Goal: Task Accomplishment & Management: Manage account settings

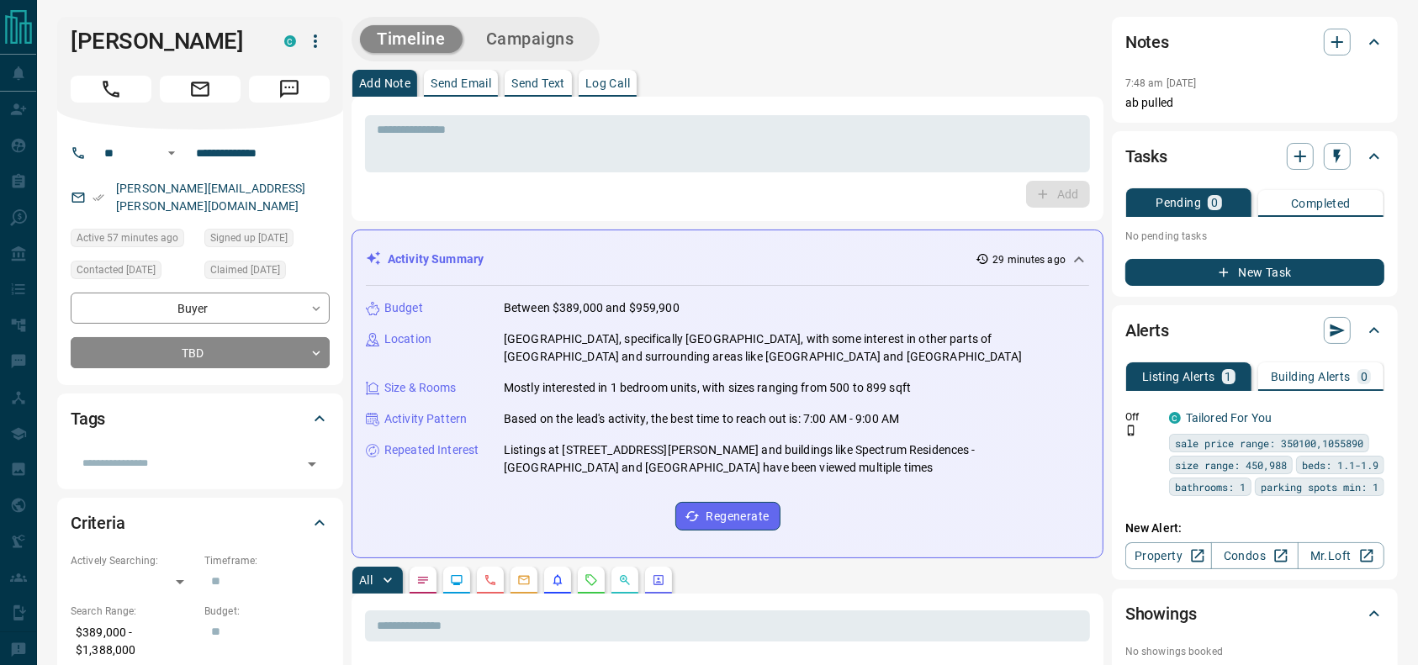
click at [143, 71] on div at bounding box center [200, 86] width 259 height 34
click at [133, 76] on button "Call" at bounding box center [111, 89] width 81 height 27
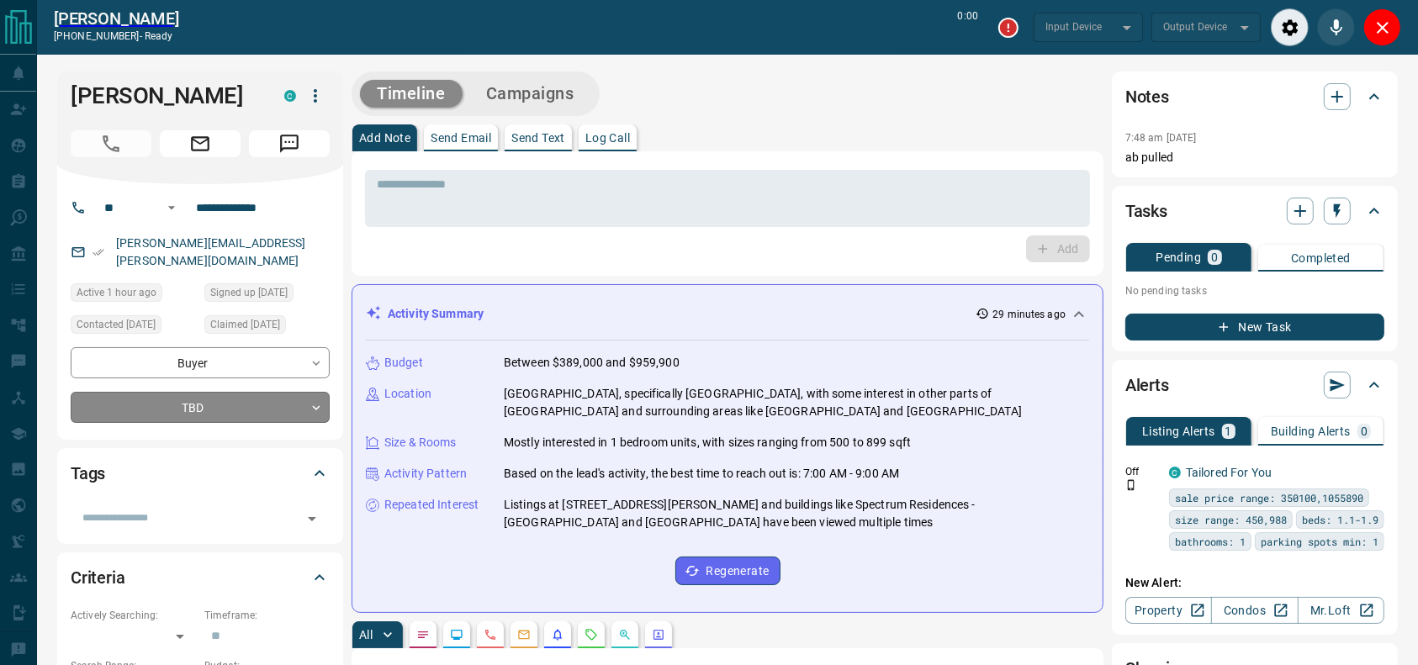
type input "*******"
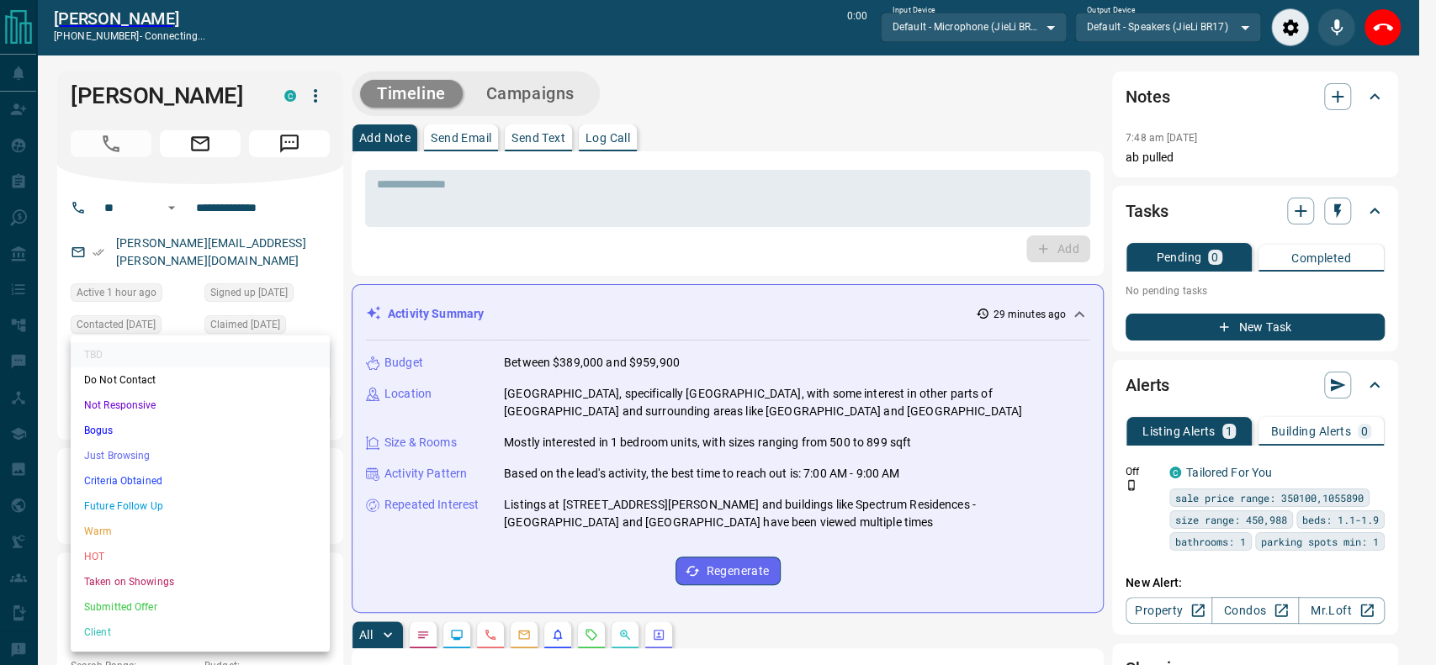
drag, startPoint x: 77, startPoint y: 498, endPoint x: 87, endPoint y: 484, distance: 18.0
click at [87, 484] on ul "TBD Do Not Contact Not Responsive Bogus Just Browsing Criteria Obtained Future …" at bounding box center [200, 494] width 259 height 316
click at [87, 483] on li "Criteria Obtained" at bounding box center [200, 480] width 259 height 25
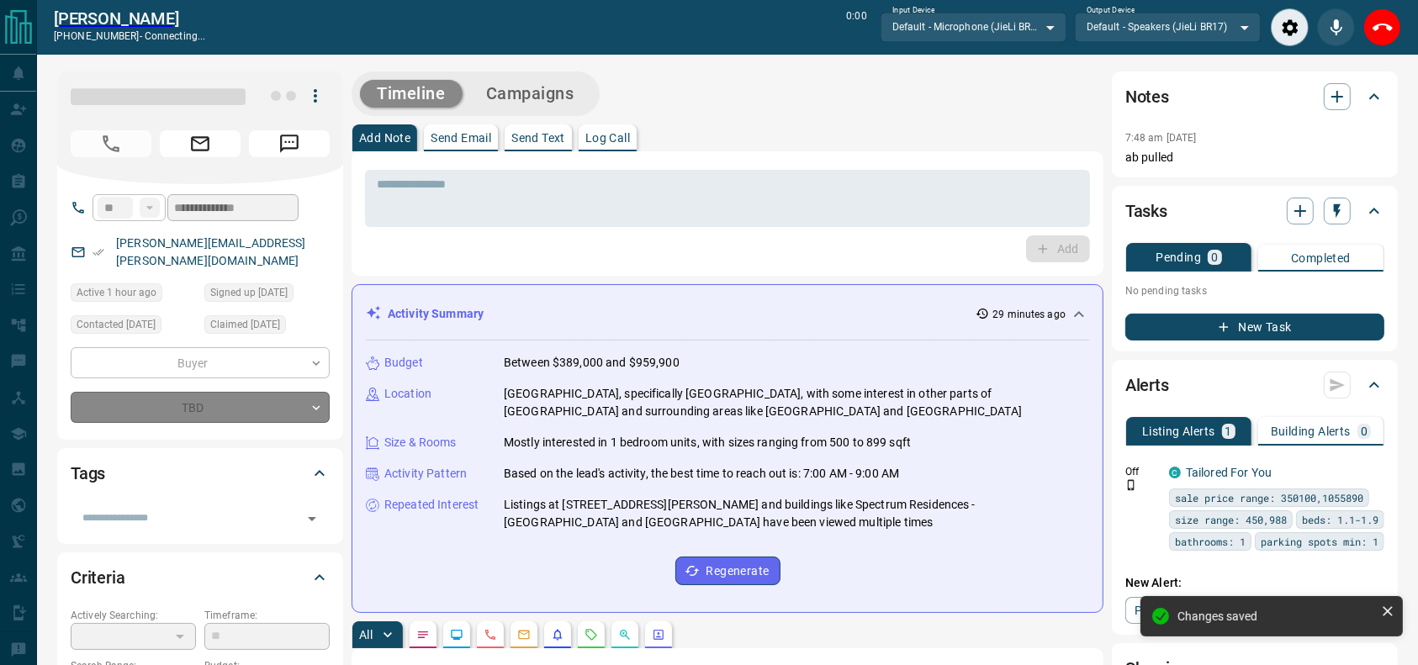
type input "*"
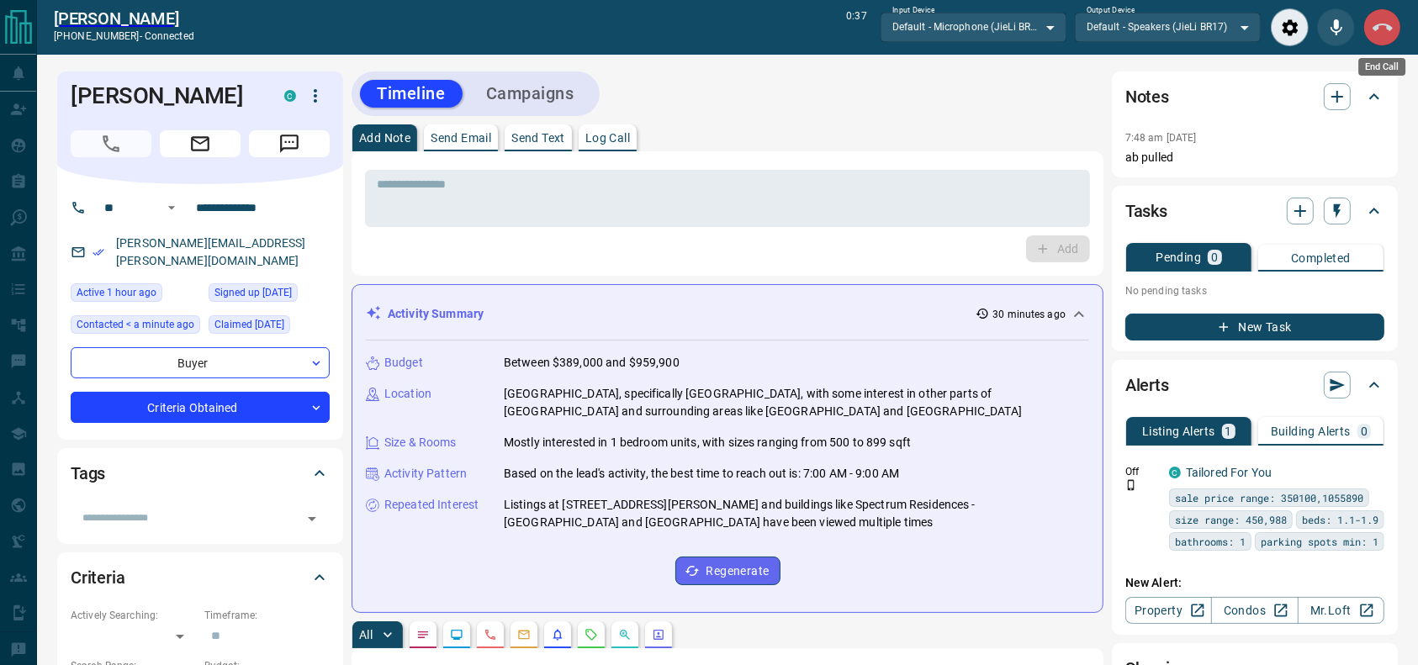
click at [1368, 36] on button "End Call" at bounding box center [1382, 27] width 38 height 38
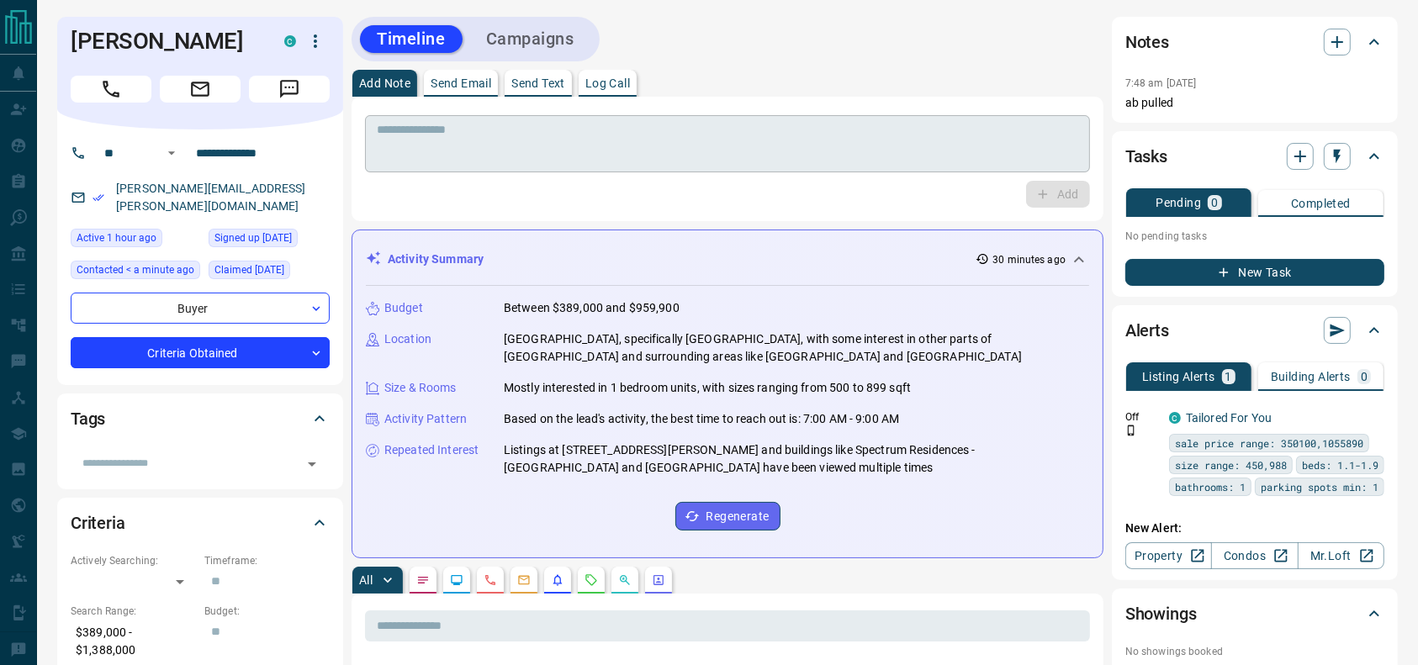
click at [950, 116] on div "* ​" at bounding box center [727, 143] width 725 height 57
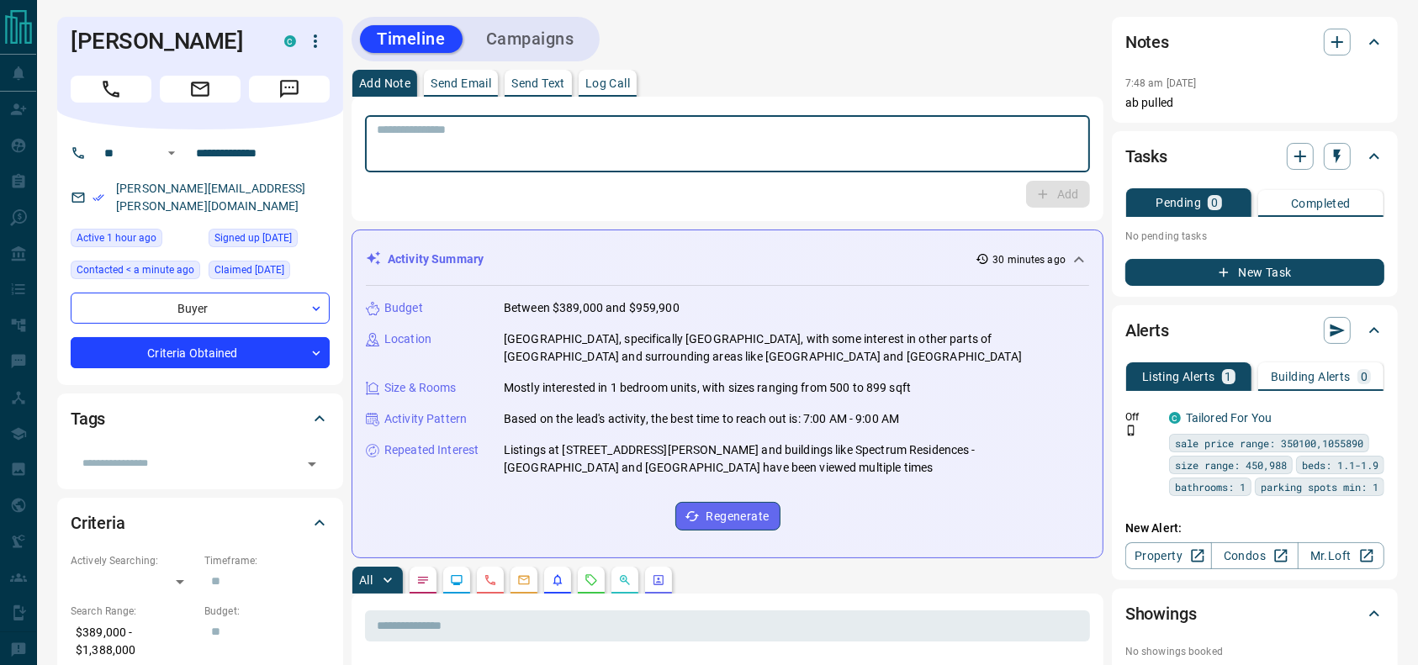
click at [944, 120] on div "* ​" at bounding box center [727, 143] width 725 height 57
type textarea "*"
type textarea "**********"
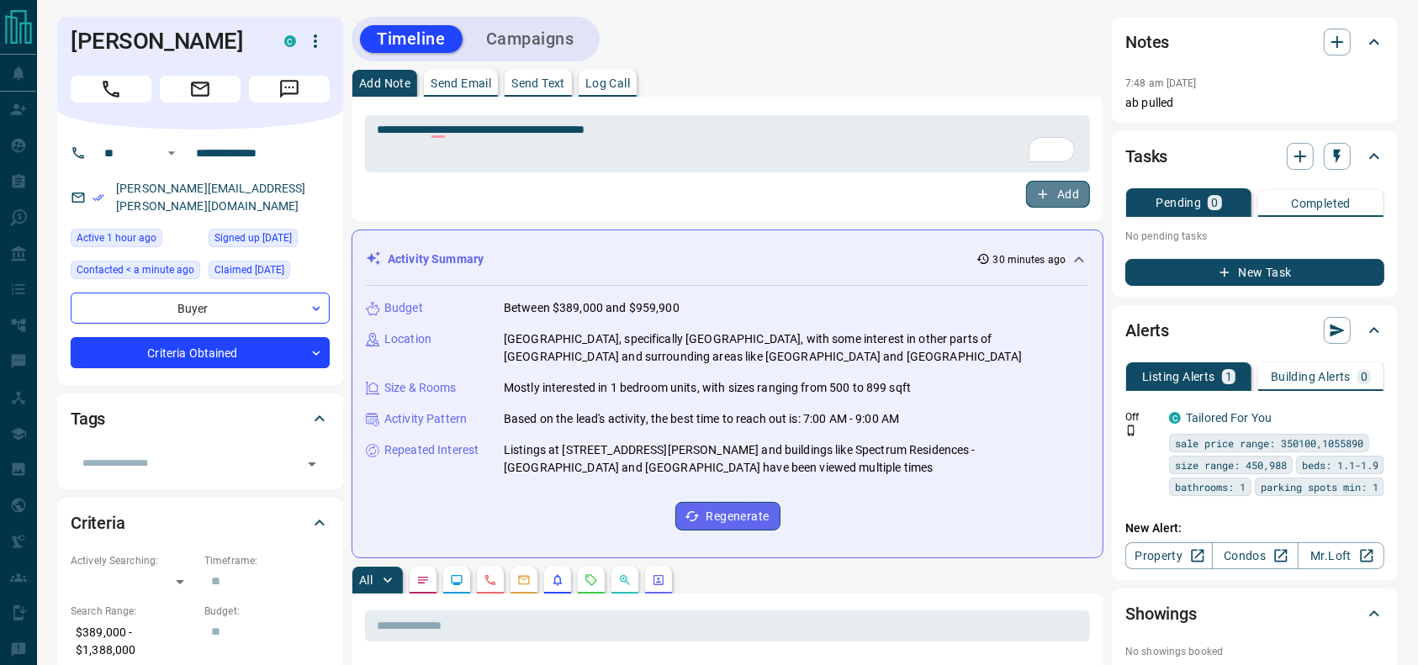
click at [1061, 185] on button "Add" at bounding box center [1058, 194] width 64 height 27
click at [553, 34] on button "Campaigns" at bounding box center [530, 39] width 122 height 28
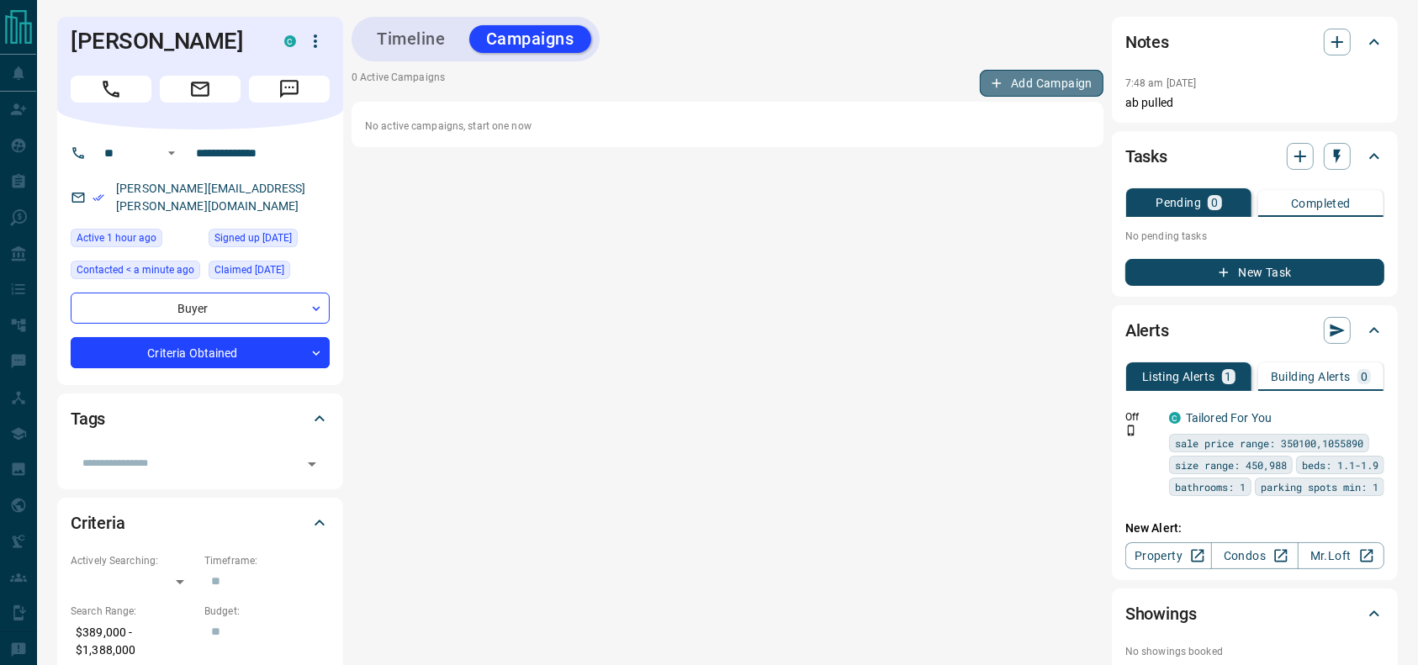
click at [1002, 71] on button "Add Campaign" at bounding box center [1042, 83] width 124 height 27
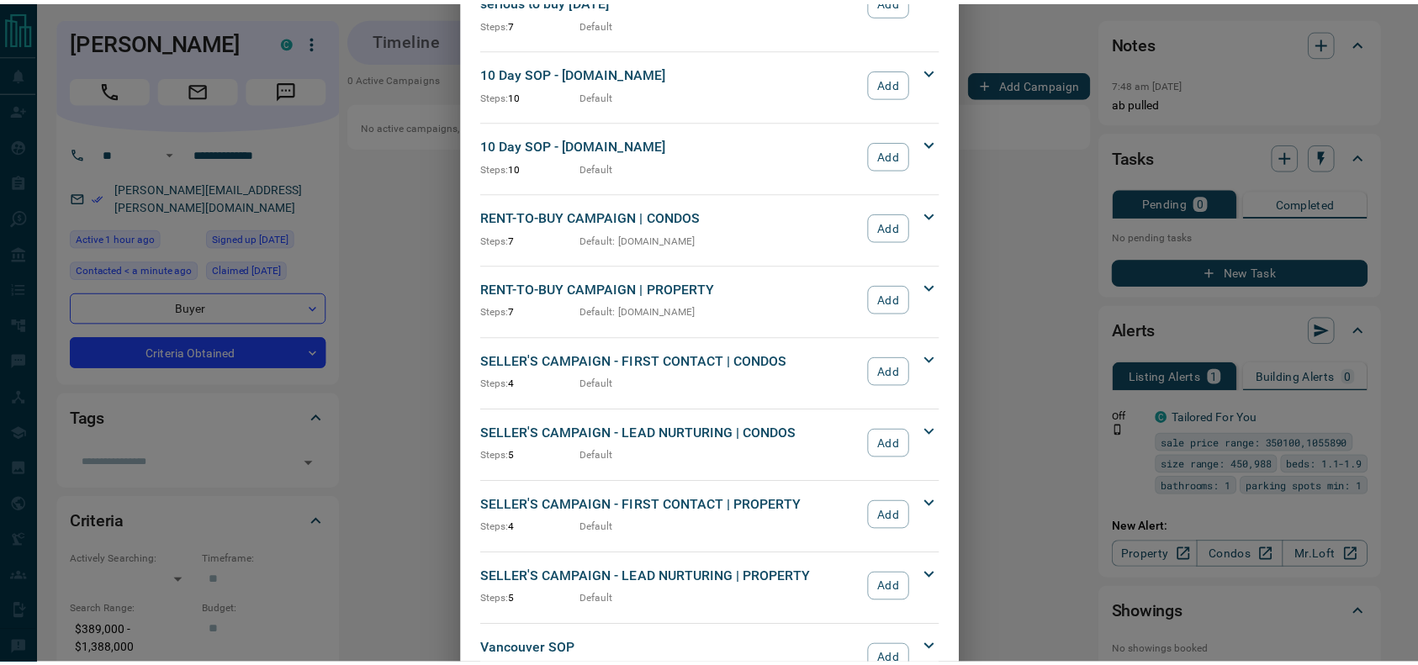
scroll to position [1812, 0]
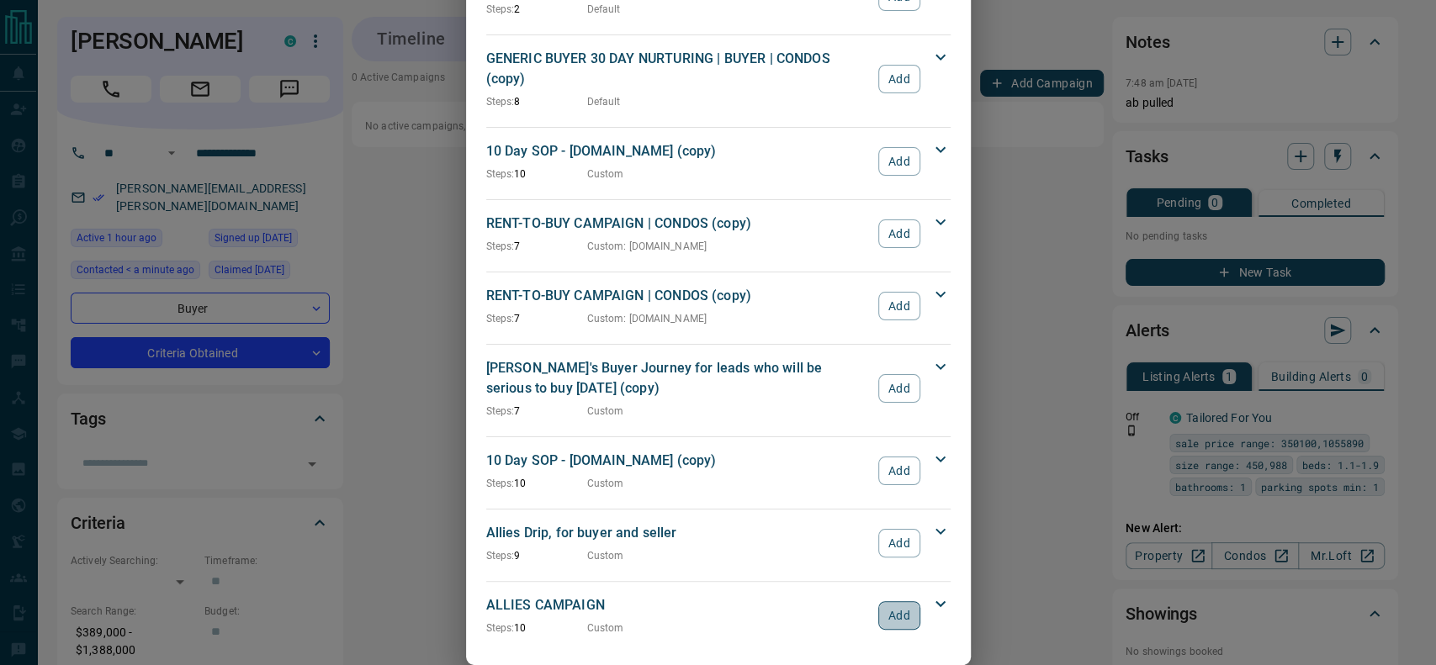
click at [896, 601] on button "Add" at bounding box center [898, 615] width 41 height 29
